Goal: Browse casually: Explore the website without a specific task or goal

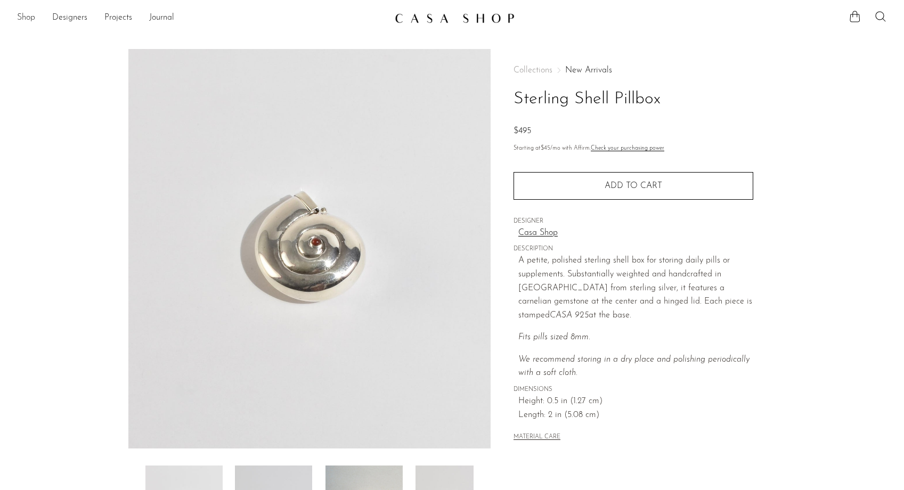
click at [33, 18] on link "Shop" at bounding box center [26, 18] width 18 height 14
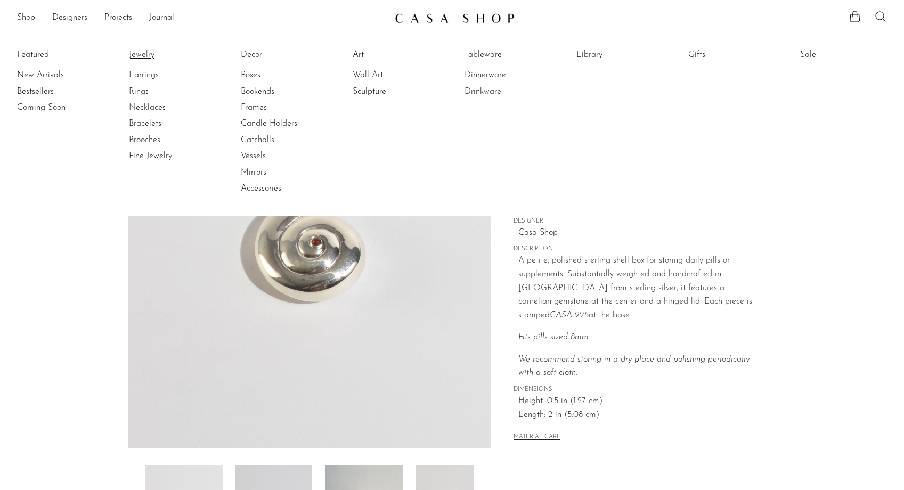
click at [146, 54] on link "Jewelry" at bounding box center [169, 55] width 80 height 12
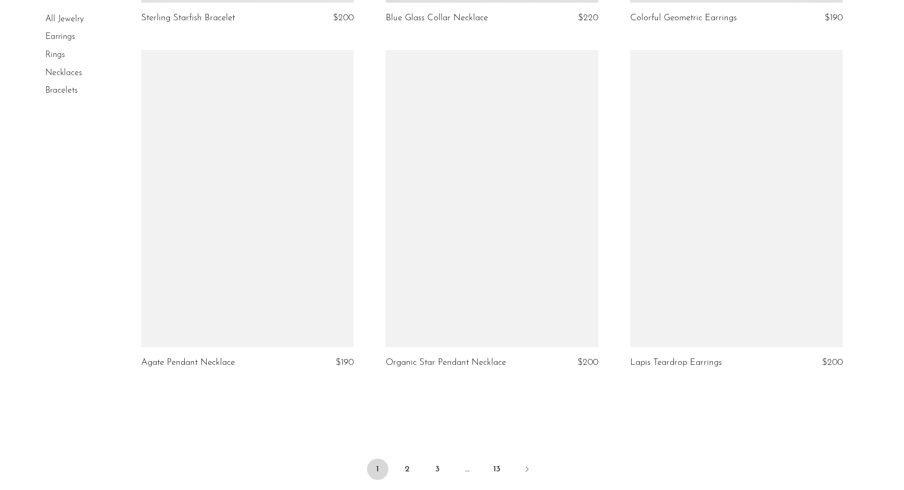
scroll to position [3884, 0]
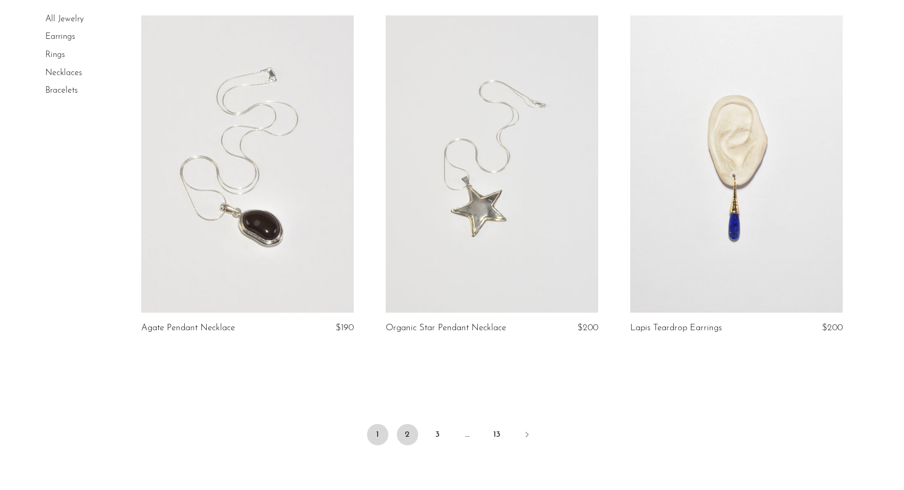
click at [410, 436] on link "2" at bounding box center [407, 434] width 21 height 21
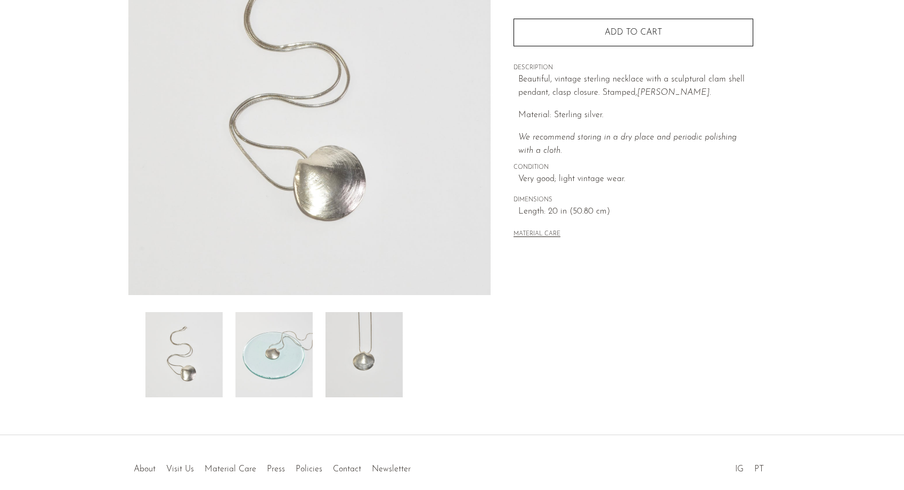
scroll to position [153, 0]
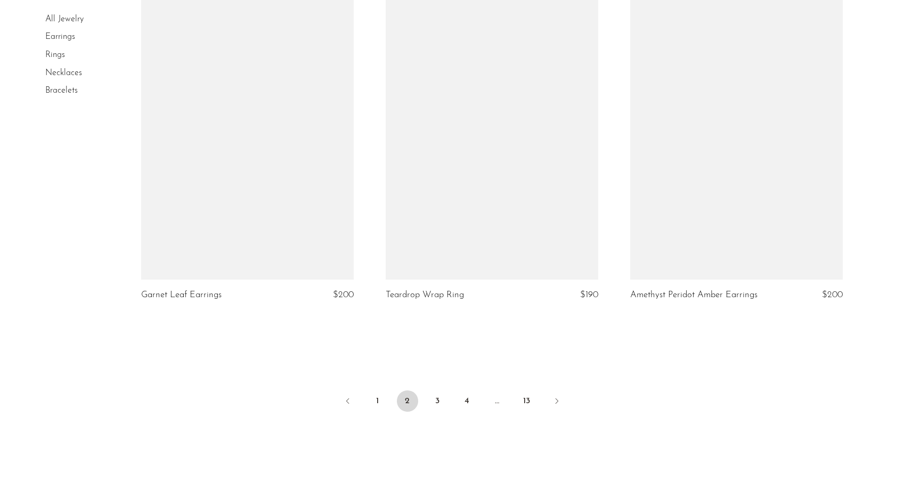
scroll to position [4012, 0]
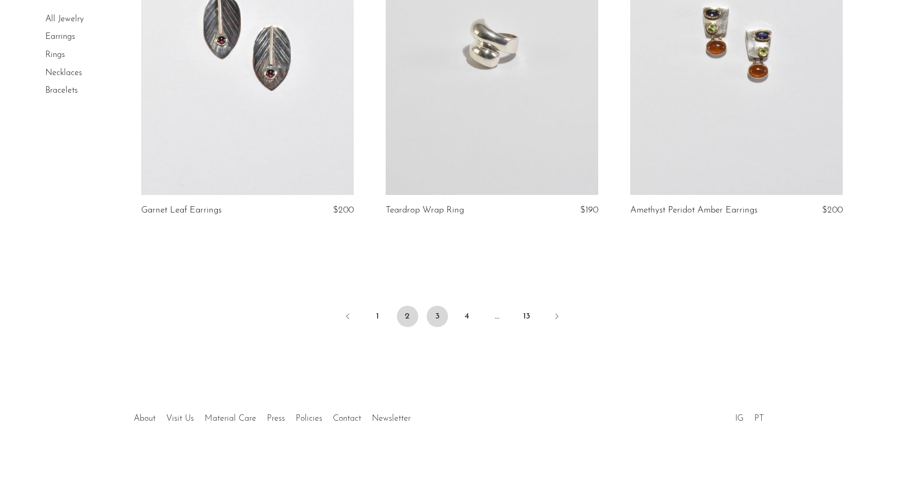
click at [434, 315] on link "3" at bounding box center [437, 316] width 21 height 21
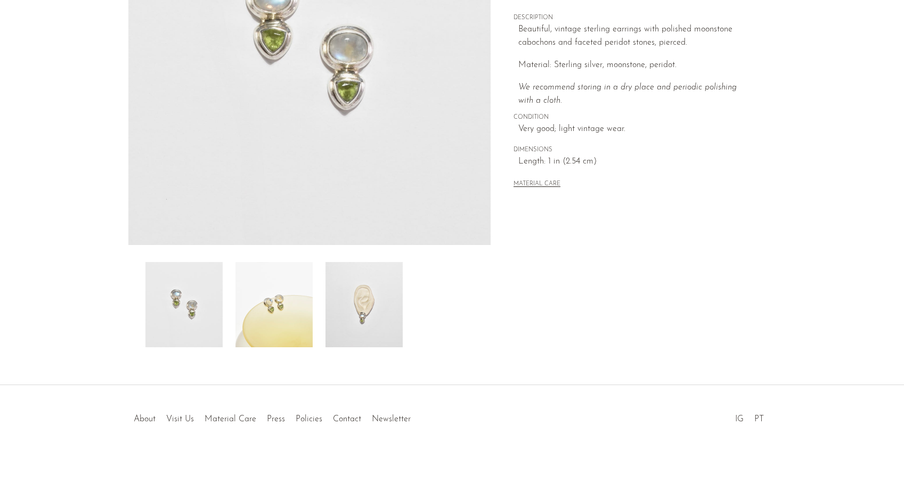
scroll to position [188, 0]
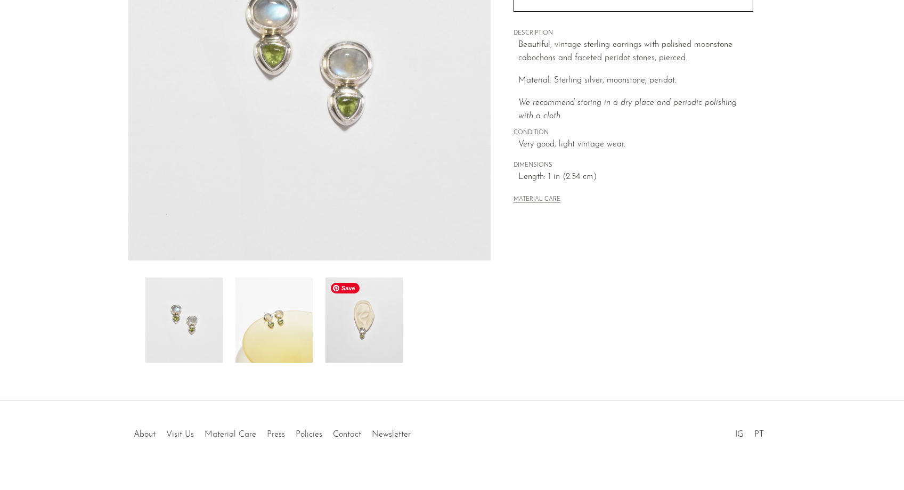
click at [382, 319] on img at bounding box center [363, 319] width 77 height 85
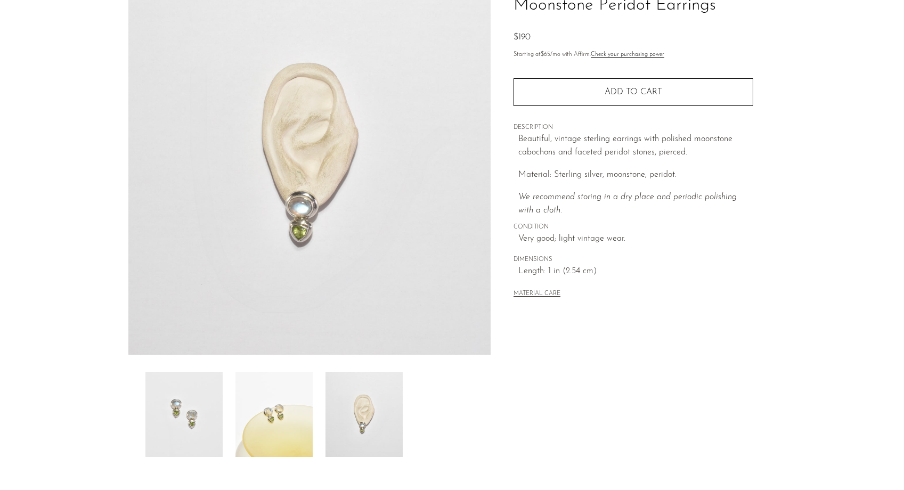
scroll to position [92, 0]
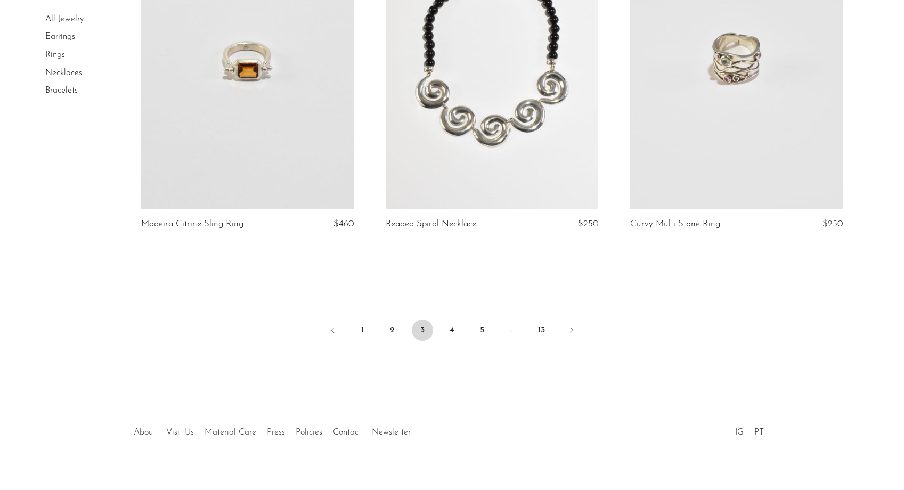
scroll to position [4028, 0]
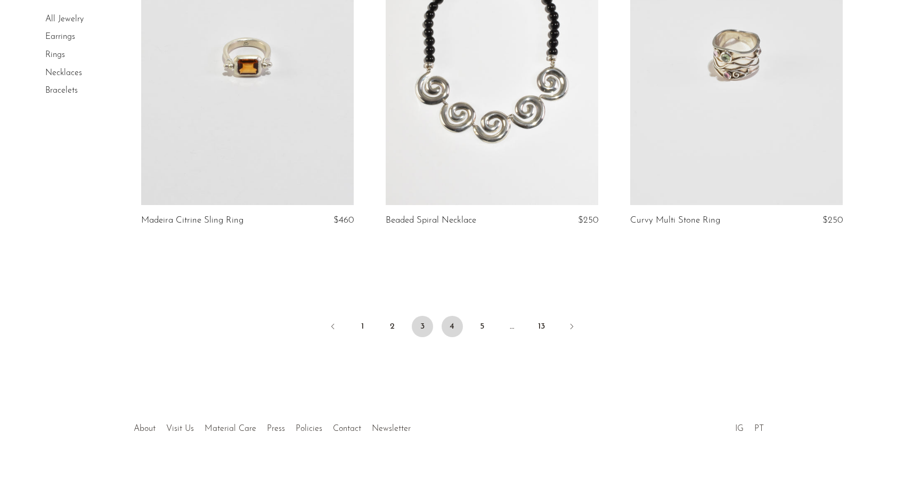
click at [448, 316] on link "4" at bounding box center [452, 326] width 21 height 21
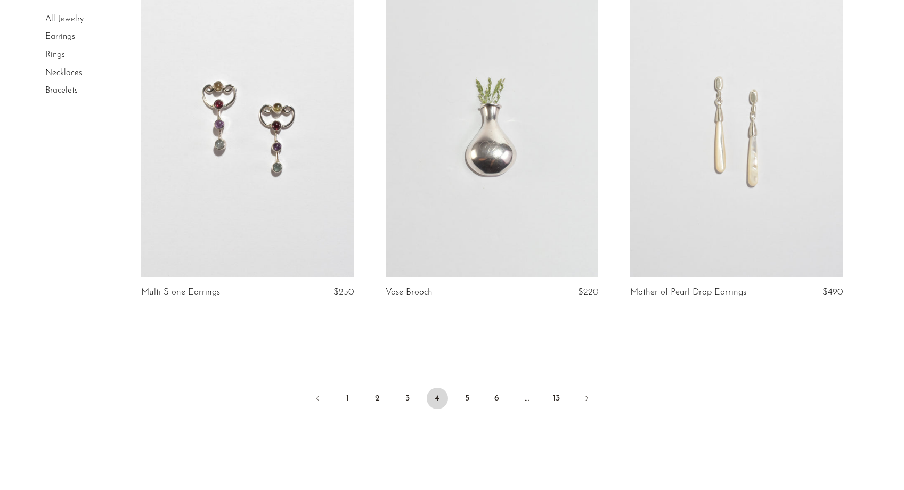
scroll to position [3916, 0]
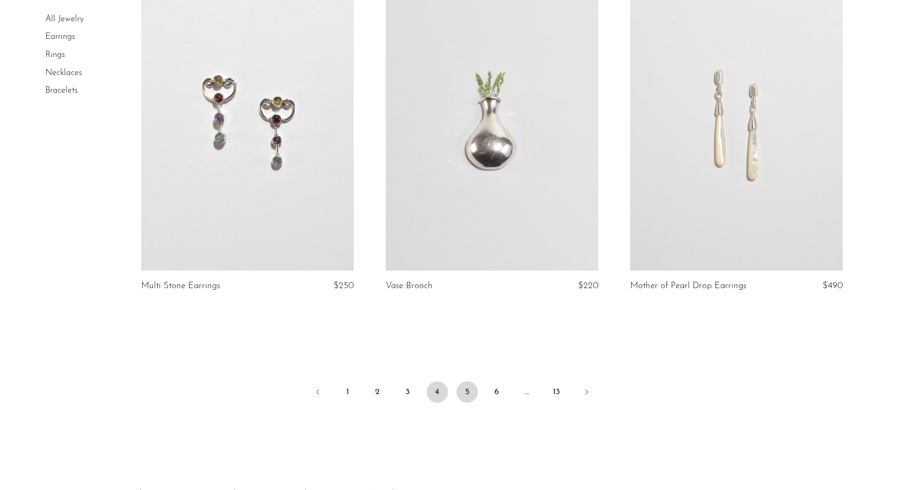
click at [466, 390] on link "5" at bounding box center [466, 391] width 21 height 21
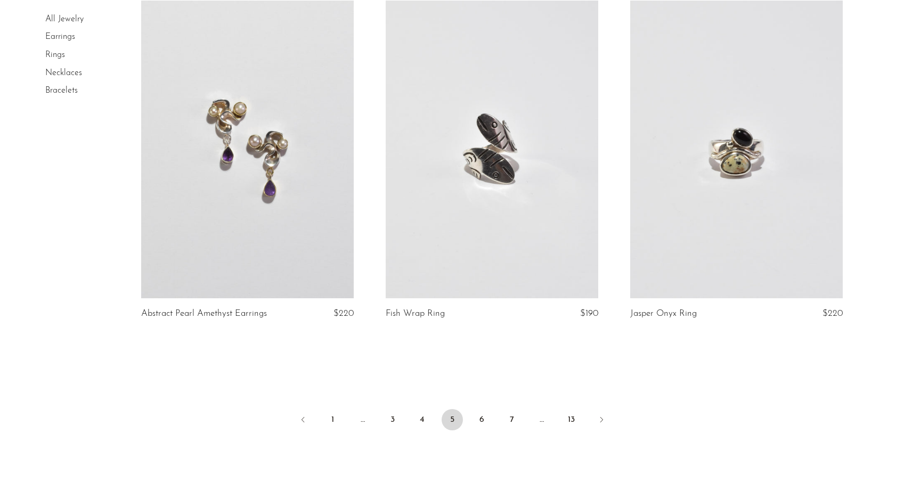
scroll to position [4018, 0]
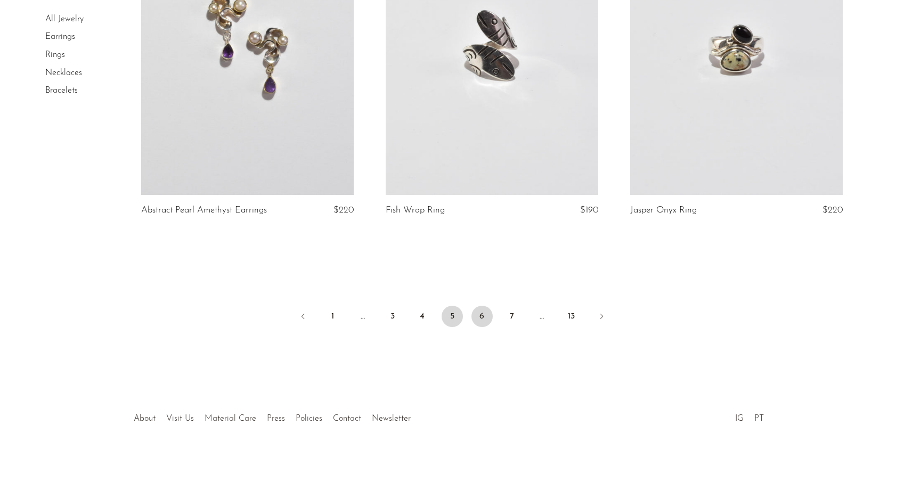
click at [491, 311] on link "6" at bounding box center [481, 316] width 21 height 21
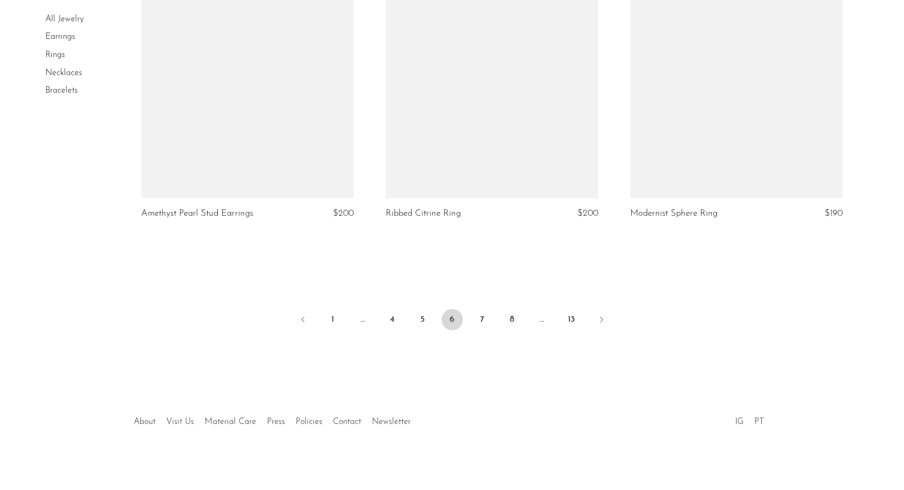
scroll to position [3992, 0]
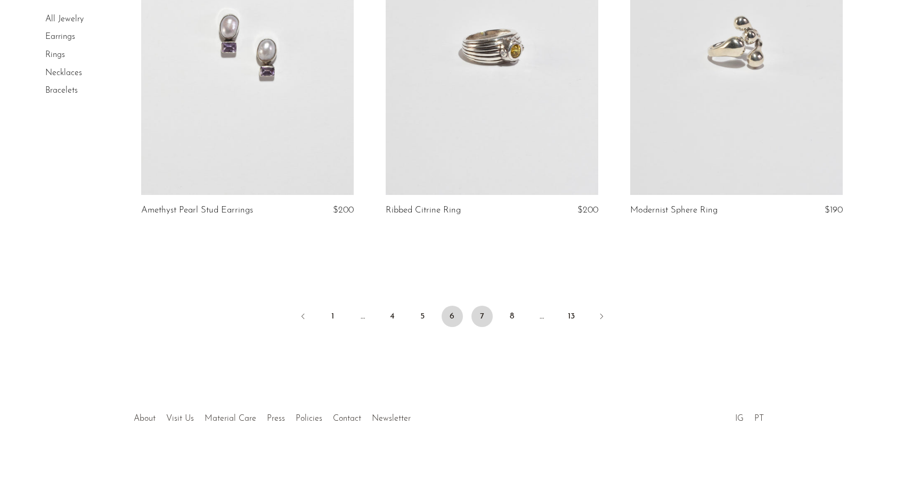
click at [481, 310] on link "7" at bounding box center [481, 316] width 21 height 21
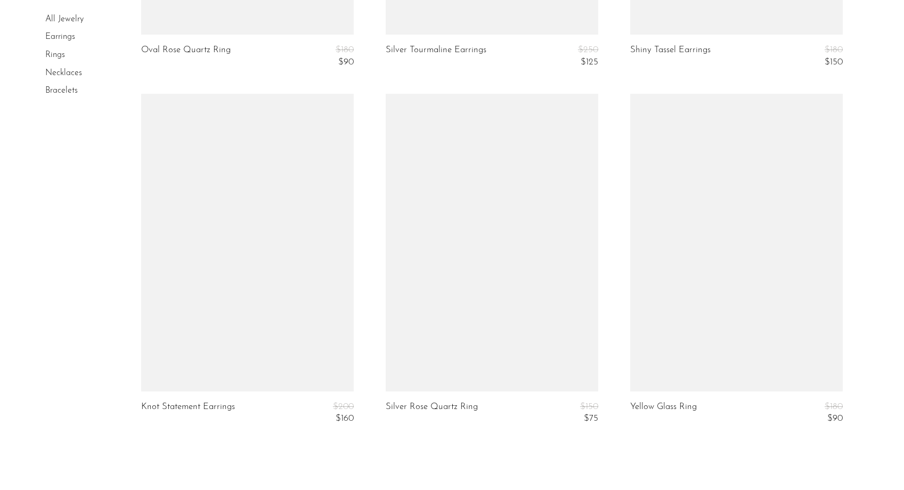
scroll to position [4112, 0]
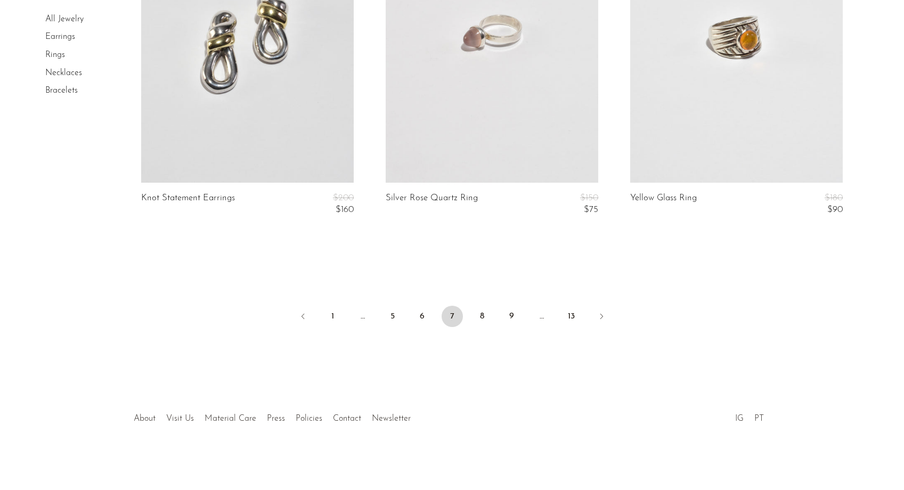
click at [467, 321] on ul "1 … 5 6 7 8 9 … 13" at bounding box center [452, 317] width 682 height 32
click at [476, 317] on link "8" at bounding box center [481, 316] width 21 height 21
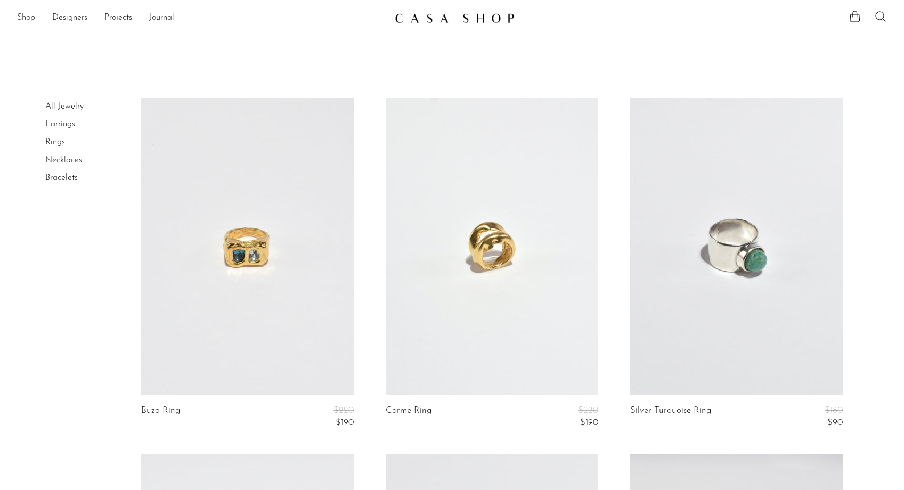
click at [25, 17] on link "Shop" at bounding box center [26, 18] width 18 height 14
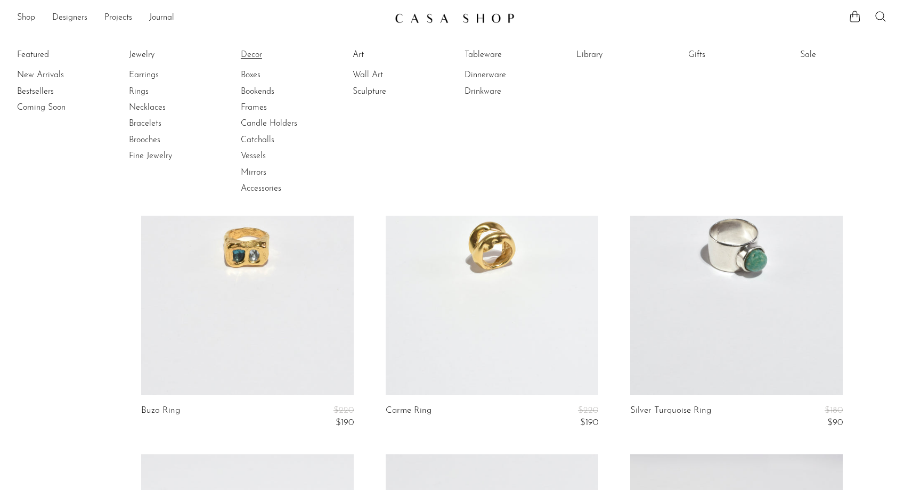
click at [252, 54] on link "Decor" at bounding box center [281, 55] width 80 height 12
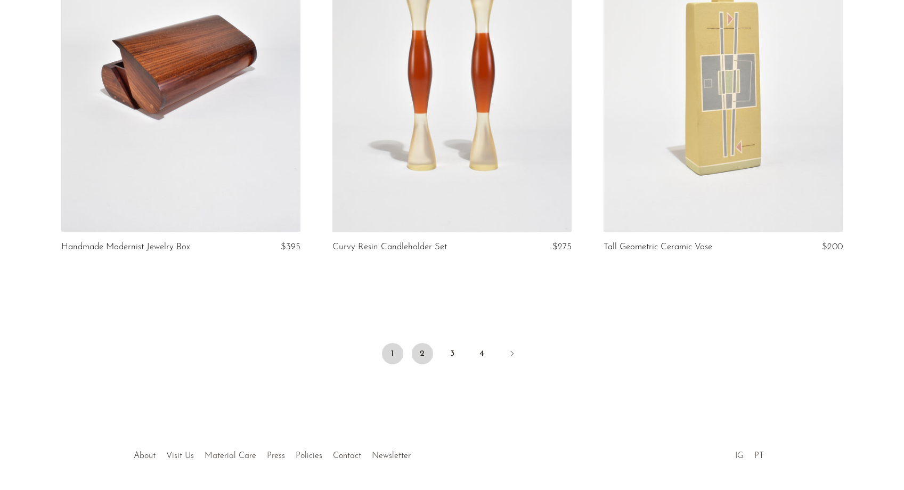
scroll to position [4413, 0]
click at [422, 350] on link "2" at bounding box center [422, 352] width 21 height 21
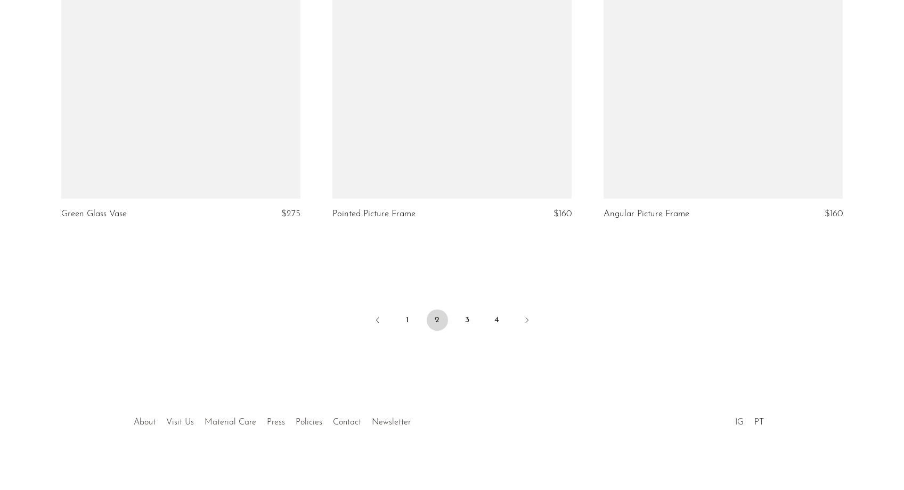
scroll to position [4436, 0]
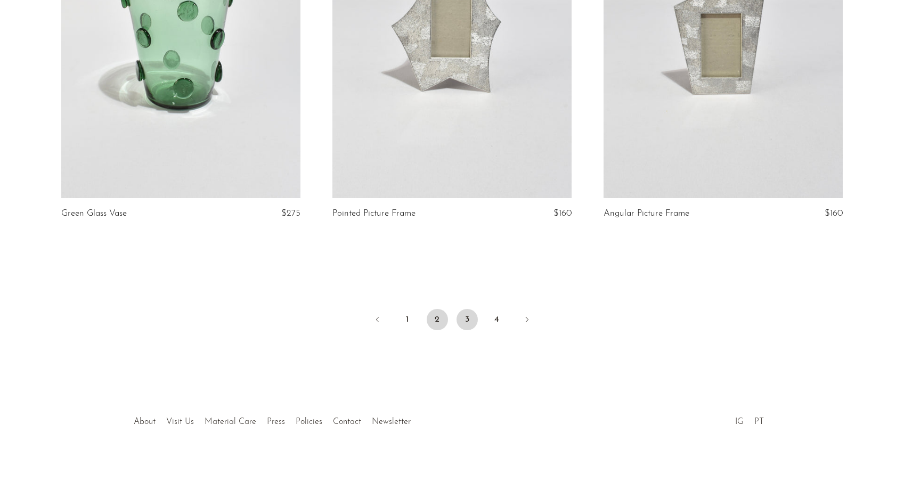
click at [472, 322] on link "3" at bounding box center [466, 319] width 21 height 21
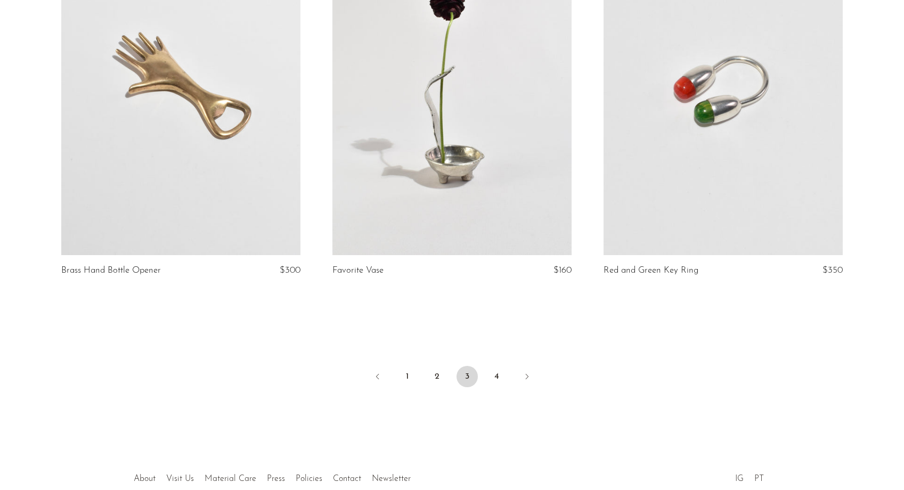
scroll to position [4381, 0]
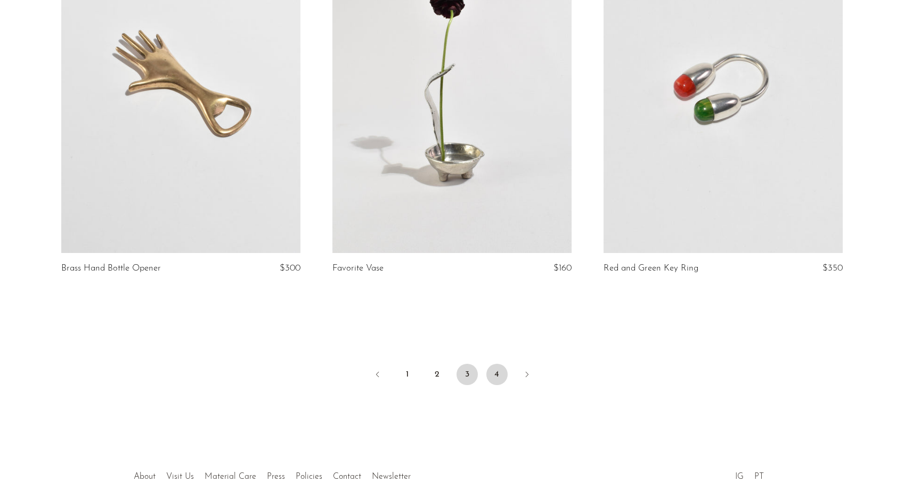
click at [498, 373] on link "4" at bounding box center [496, 374] width 21 height 21
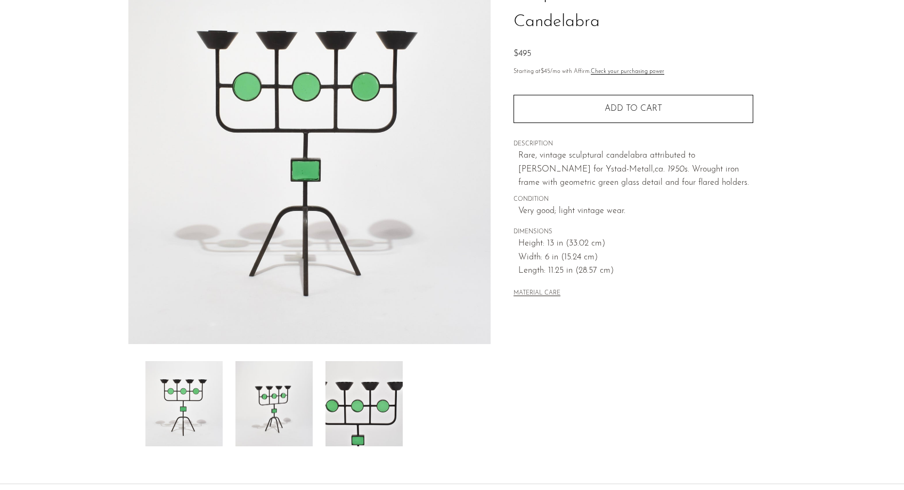
scroll to position [109, 0]
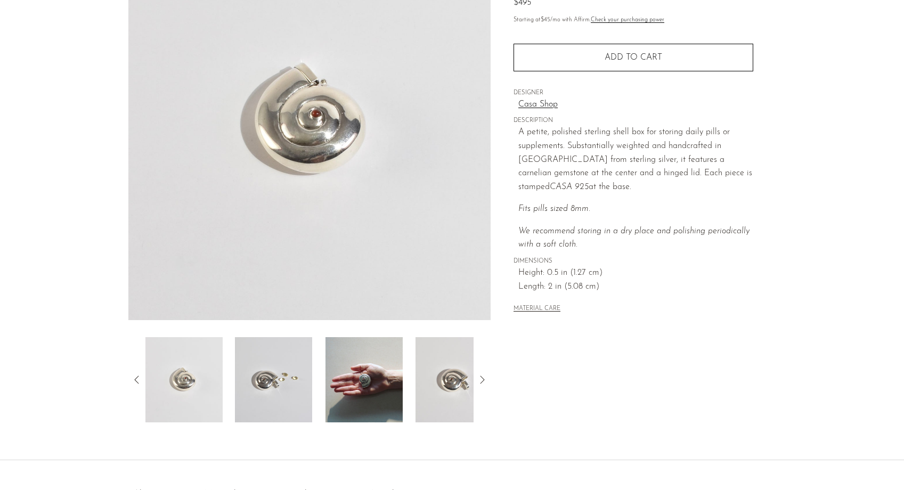
scroll to position [148, 0]
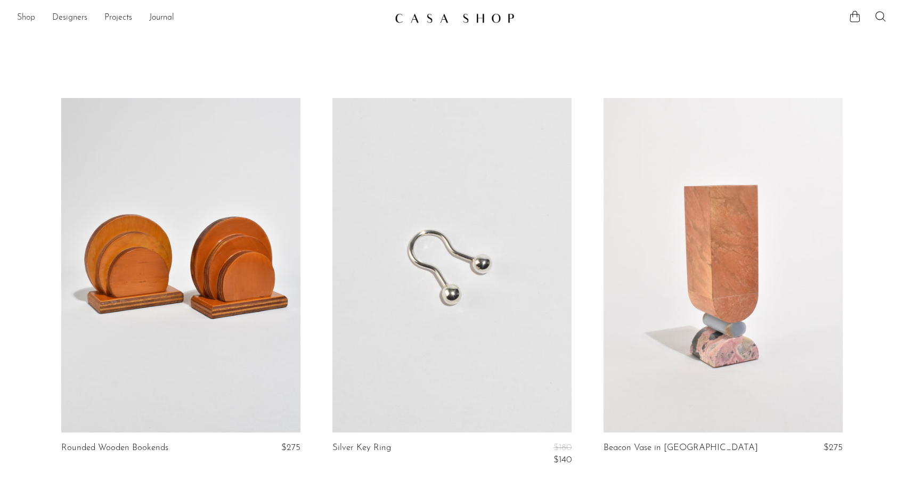
click at [23, 17] on link "Shop" at bounding box center [26, 18] width 18 height 14
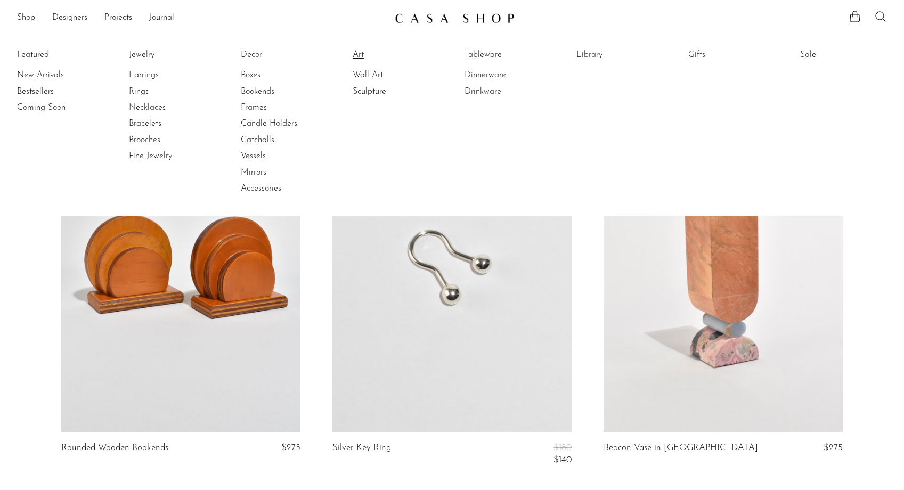
click at [361, 54] on link "Art" at bounding box center [393, 55] width 80 height 12
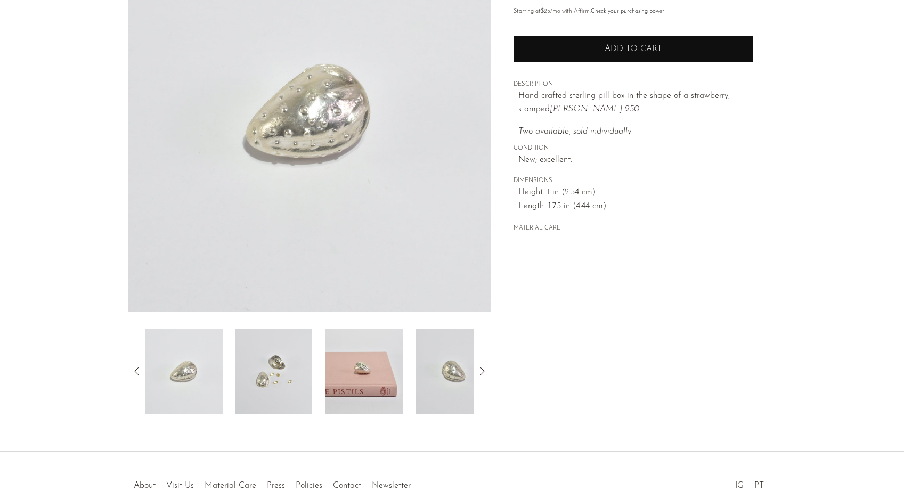
scroll to position [146, 0]
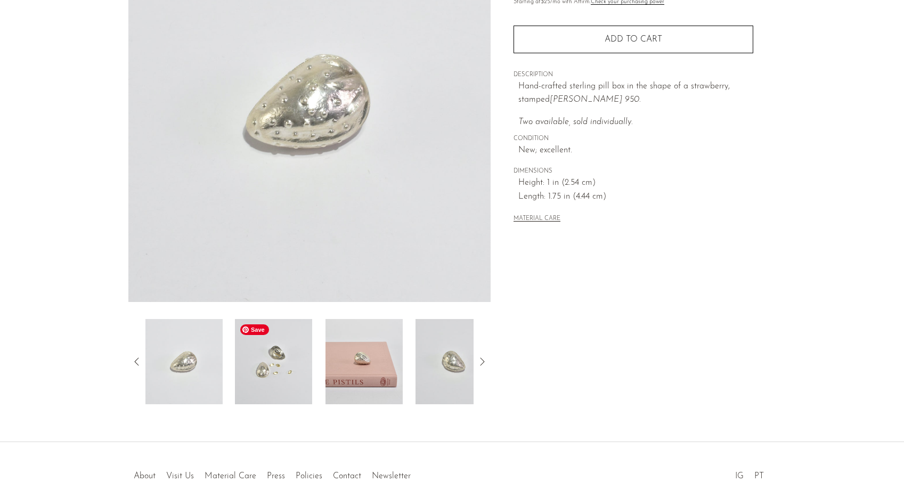
click at [287, 372] on img at bounding box center [273, 361] width 77 height 85
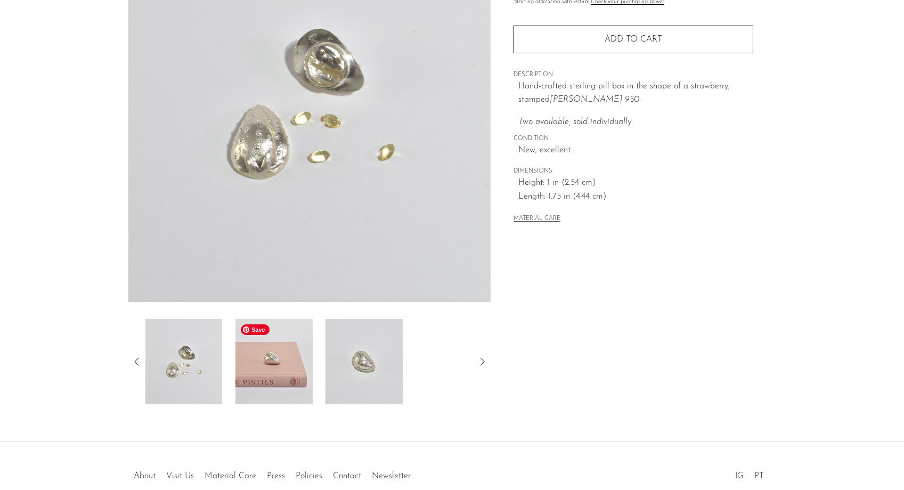
click at [273, 371] on img at bounding box center [273, 361] width 77 height 85
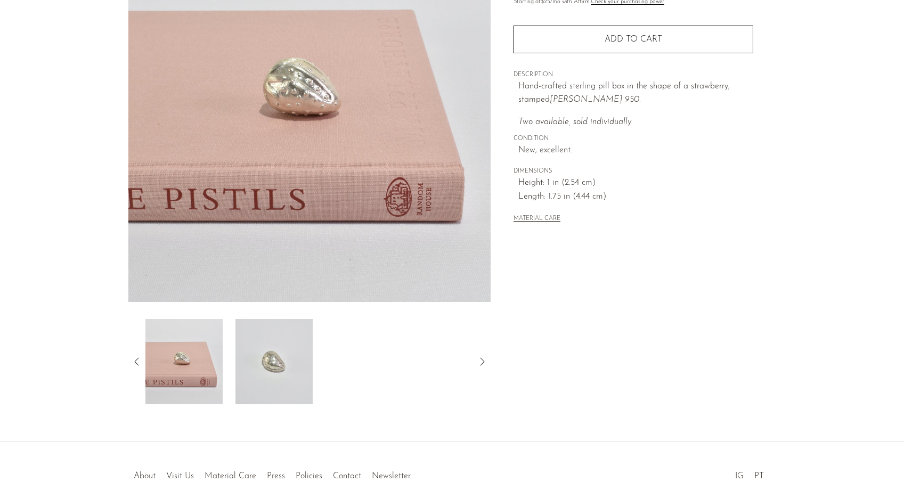
scroll to position [203, 0]
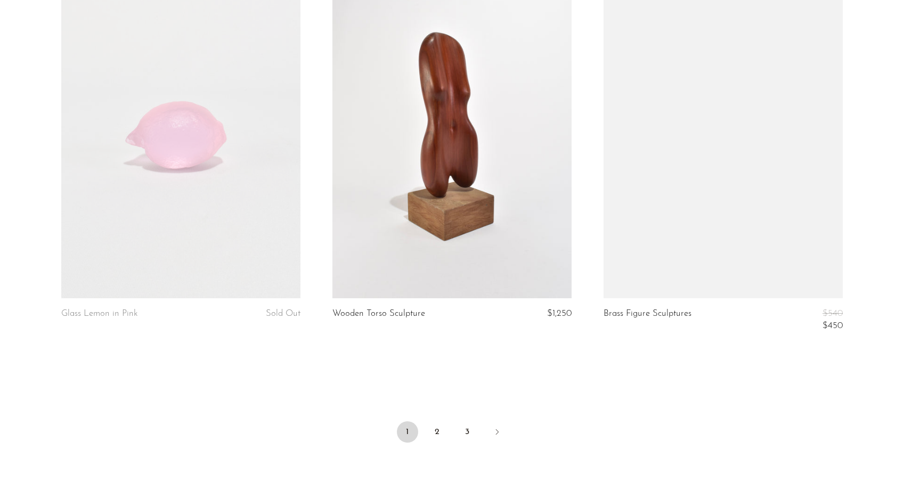
scroll to position [4463, 0]
